Goal: Transaction & Acquisition: Obtain resource

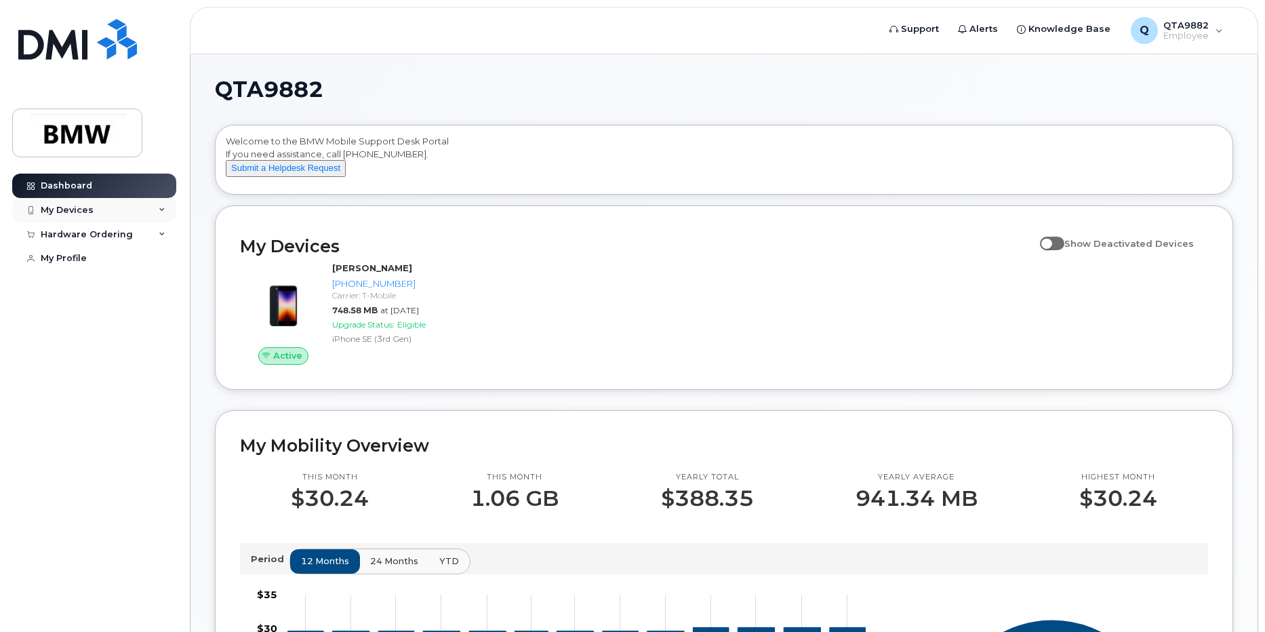
click at [73, 209] on div "My Devices" at bounding box center [67, 210] width 53 height 11
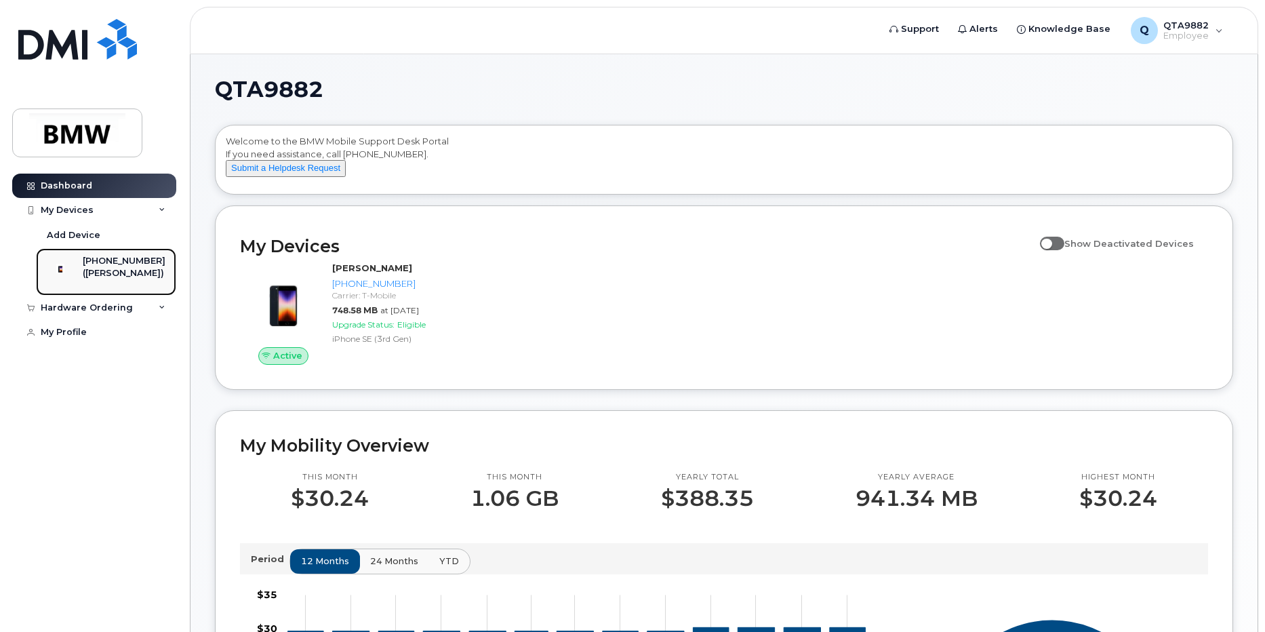
click at [107, 262] on div "[PHONE_NUMBER]" at bounding box center [124, 261] width 83 height 12
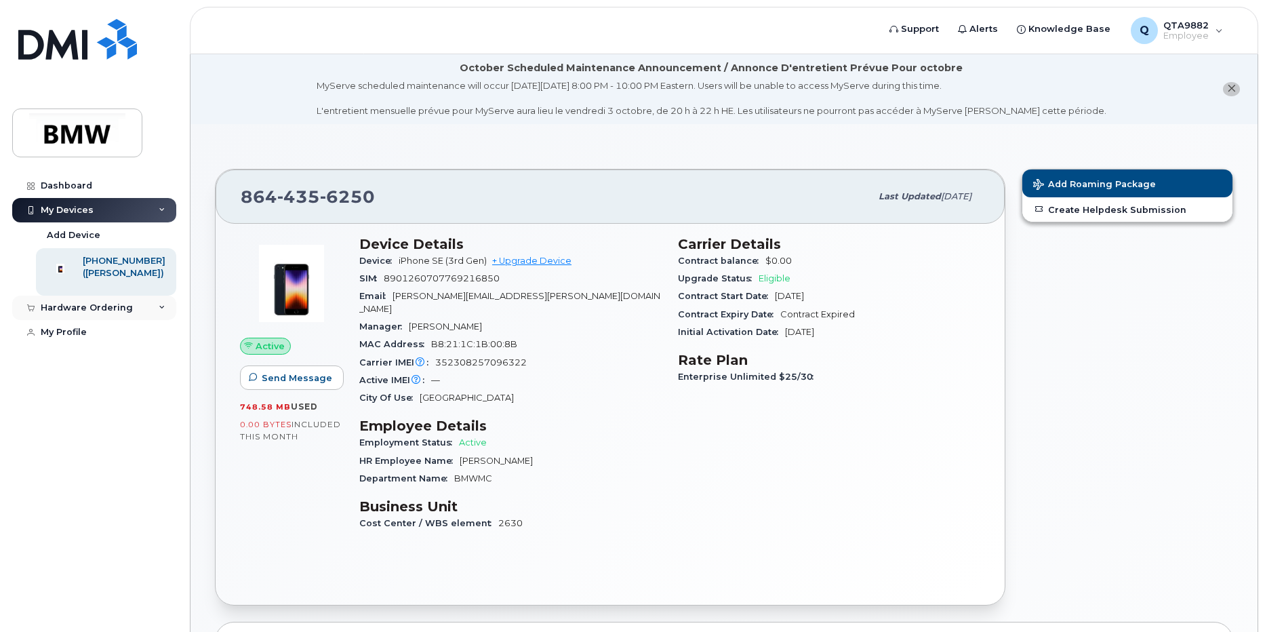
click at [122, 313] on div "Hardware Ordering" at bounding box center [87, 307] width 92 height 11
click at [109, 313] on div "Hardware Ordering" at bounding box center [87, 307] width 92 height 11
click at [547, 261] on link "+ Upgrade Device" at bounding box center [531, 261] width 79 height 10
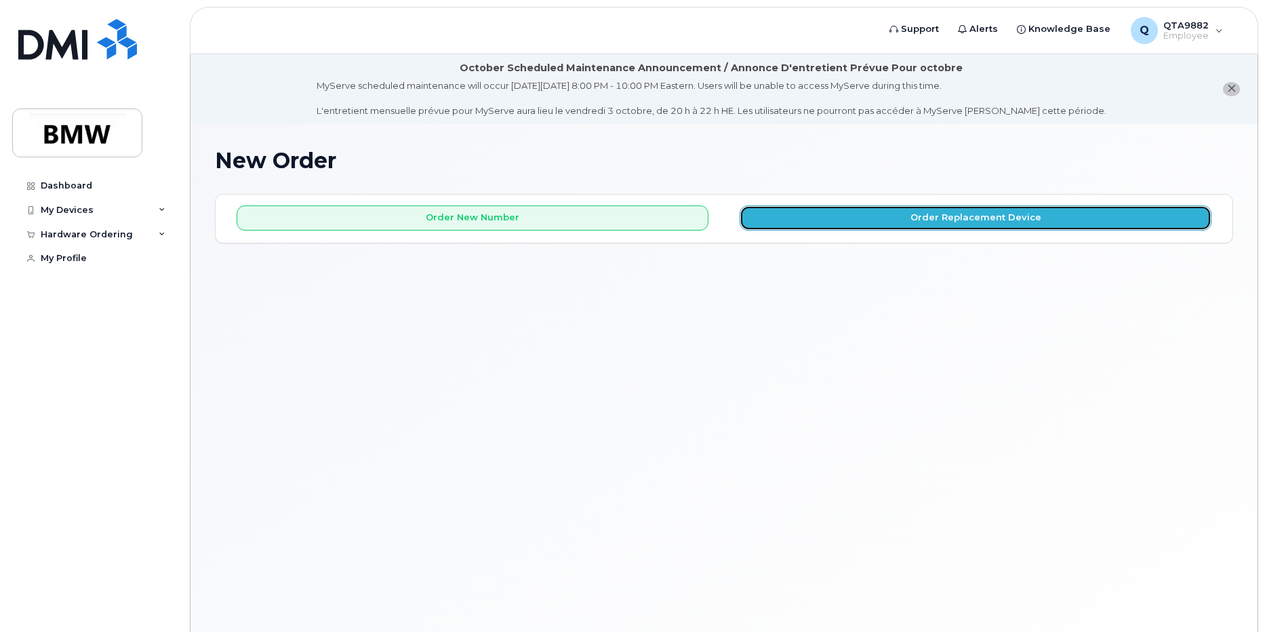
click at [924, 219] on button "Order Replacement Device" at bounding box center [976, 217] width 472 height 25
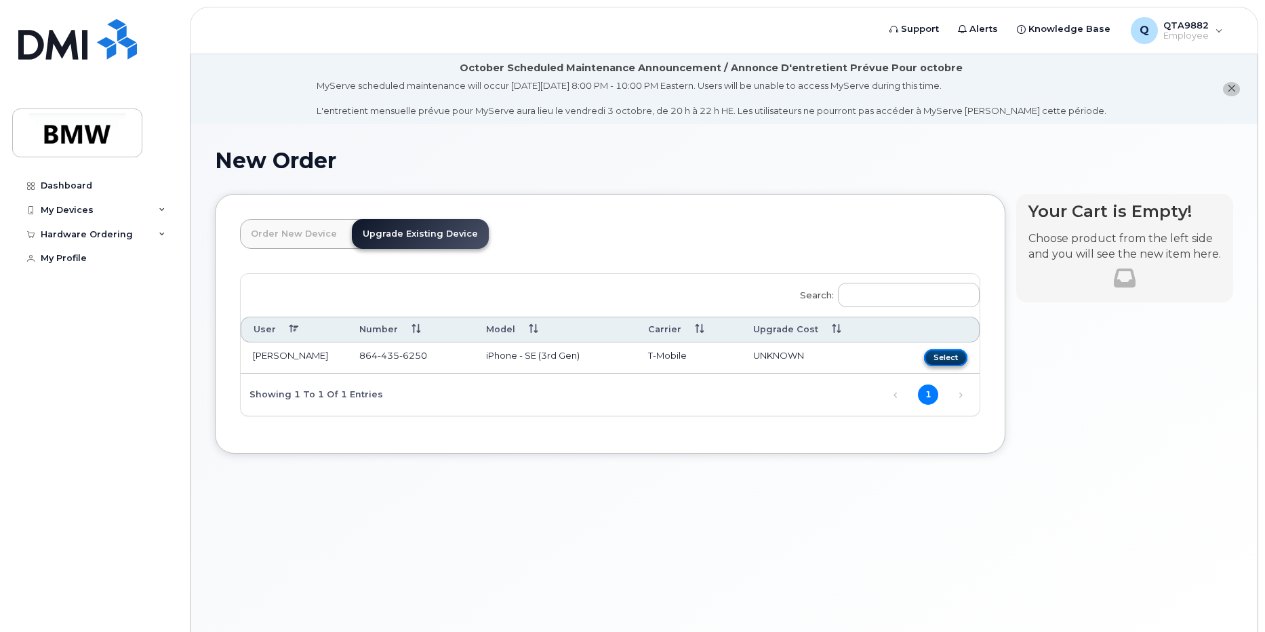
click at [940, 353] on button "Select" at bounding box center [945, 357] width 43 height 17
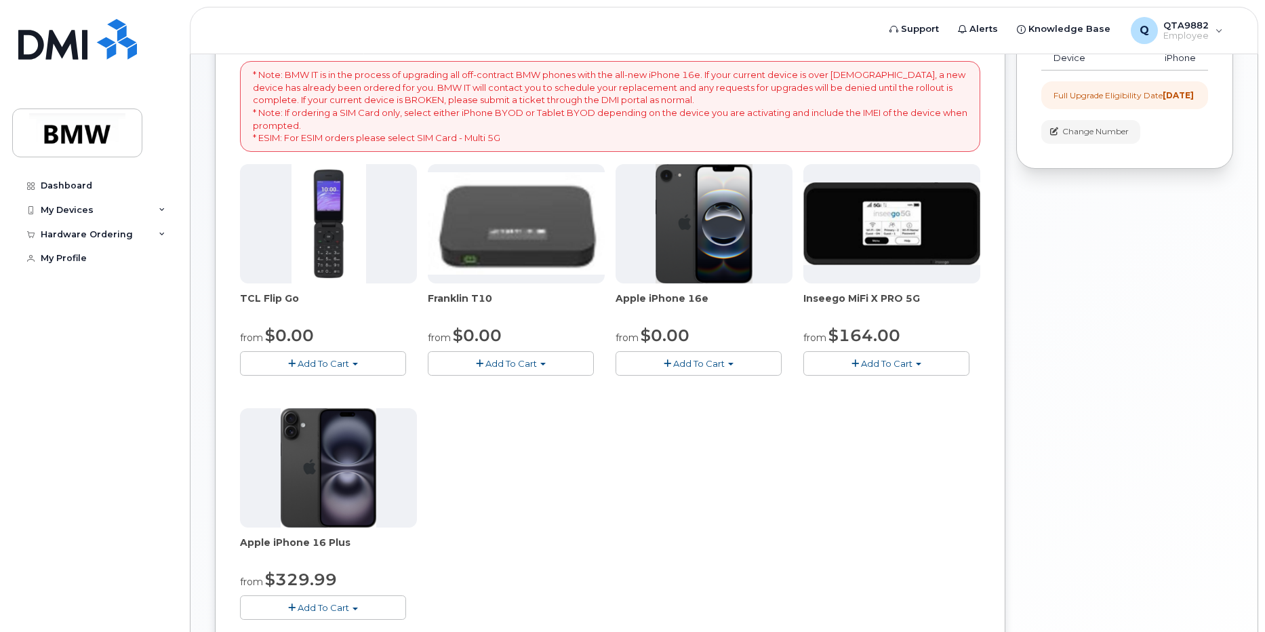
scroll to position [271, 0]
